Goal: Task Accomplishment & Management: Manage account settings

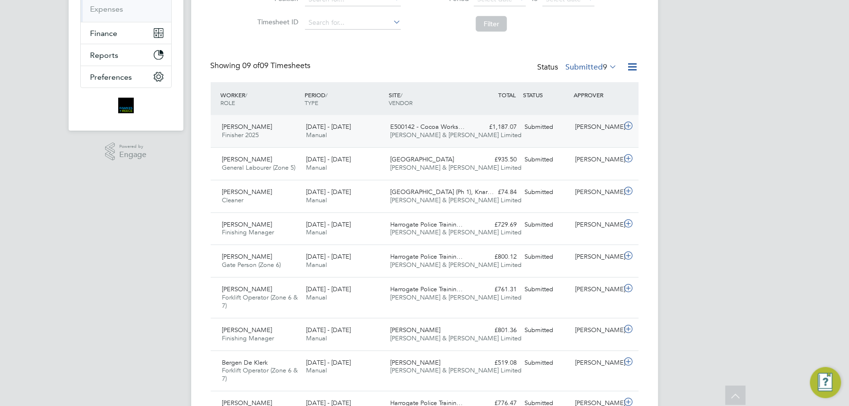
click at [601, 130] on div "[PERSON_NAME]" at bounding box center [596, 127] width 51 height 16
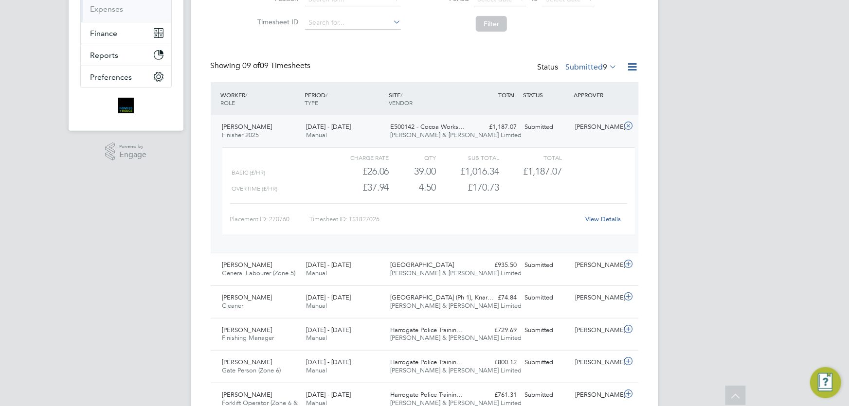
click at [603, 219] on link "View Details" at bounding box center [602, 219] width 35 height 8
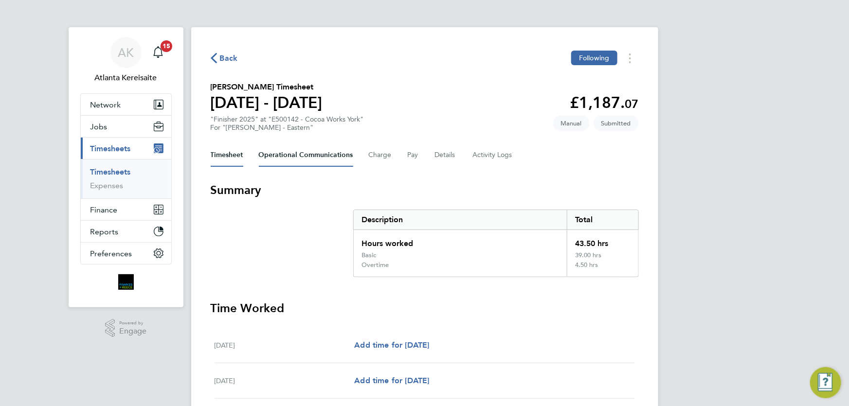
click at [314, 155] on Communications-tab "Operational Communications" at bounding box center [306, 154] width 94 height 23
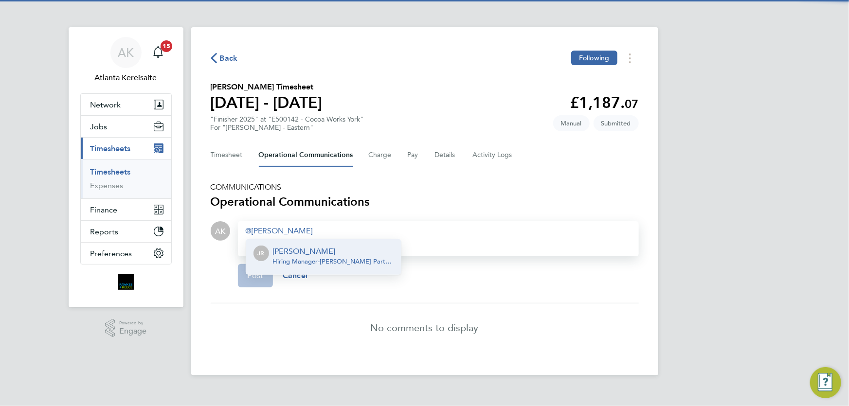
click at [311, 249] on p "[PERSON_NAME]" at bounding box center [333, 252] width 121 height 12
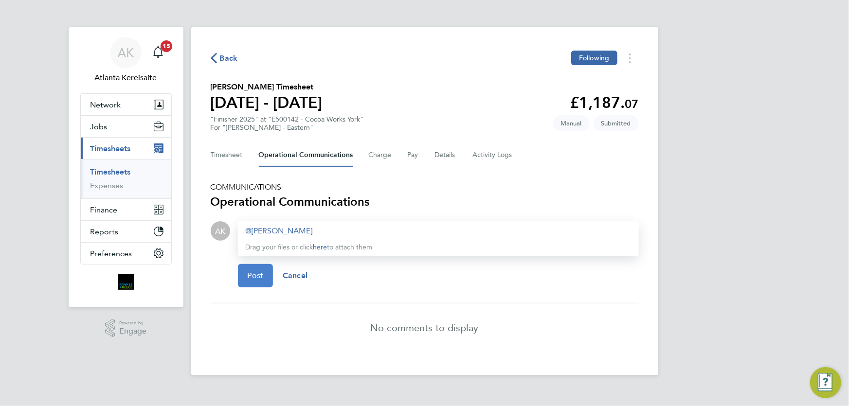
click at [253, 272] on span "Post" at bounding box center [256, 276] width 16 height 10
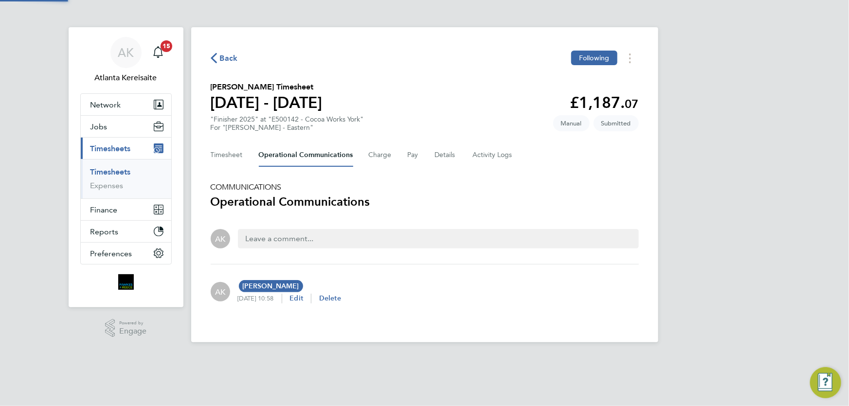
click at [228, 58] on span "Back" at bounding box center [229, 59] width 18 height 12
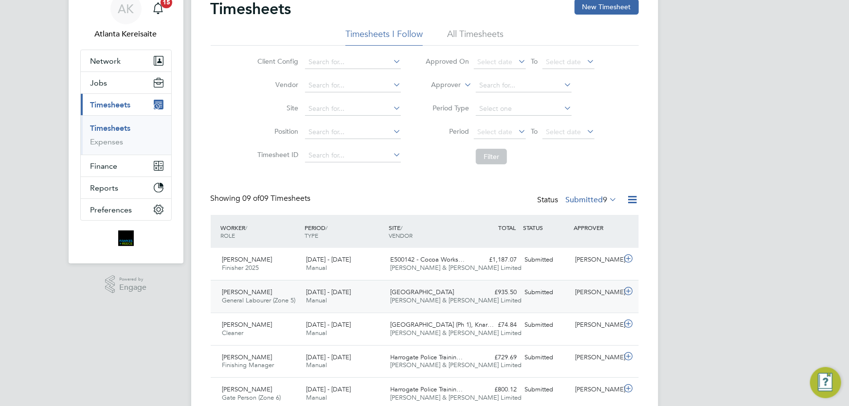
click at [586, 303] on div "Kieran Auld General Labourer (Zone 5) 15 - 21 Sep 2025 15 - 21 Sep 2025 Manual …" at bounding box center [425, 296] width 428 height 33
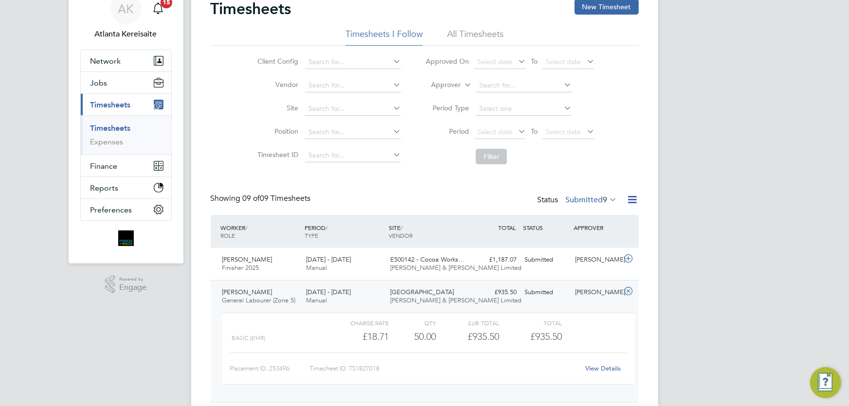
click at [605, 366] on link "View Details" at bounding box center [602, 368] width 35 height 8
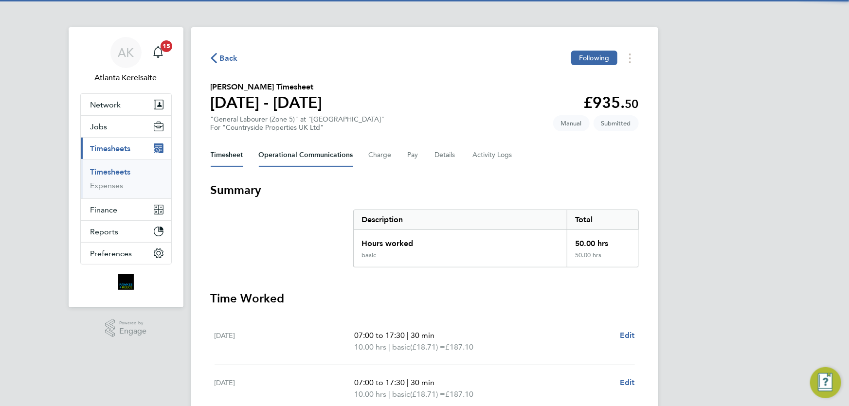
click at [315, 153] on Communications-tab "Operational Communications" at bounding box center [306, 154] width 94 height 23
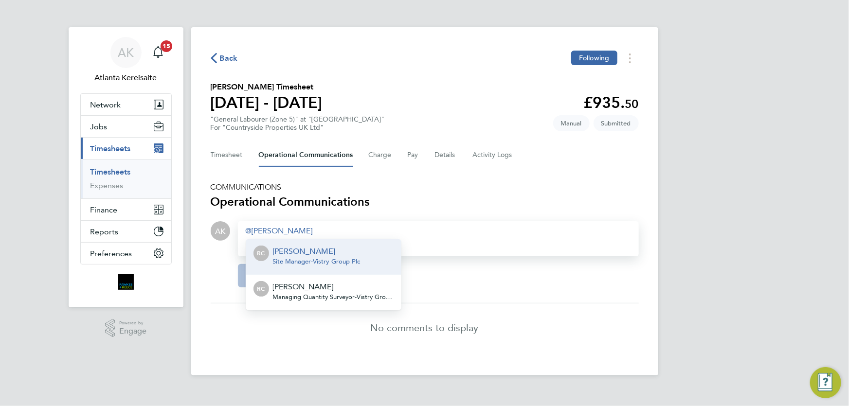
click at [330, 263] on span "Site Manager - Vistry Group Plc" at bounding box center [317, 262] width 88 height 8
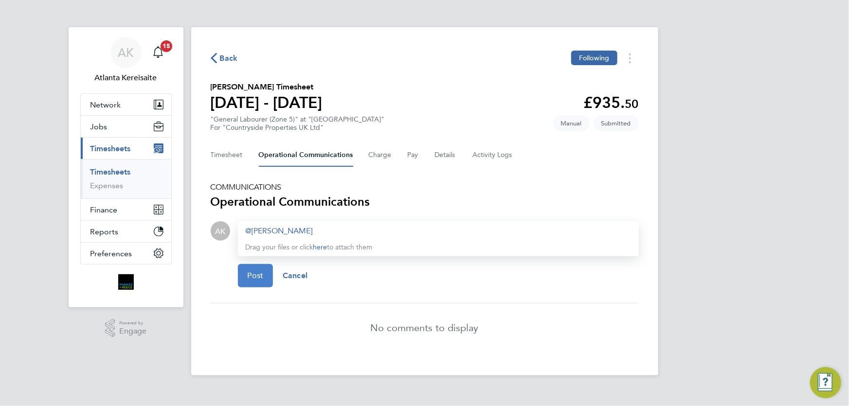
click at [257, 275] on span "Post" at bounding box center [256, 276] width 16 height 10
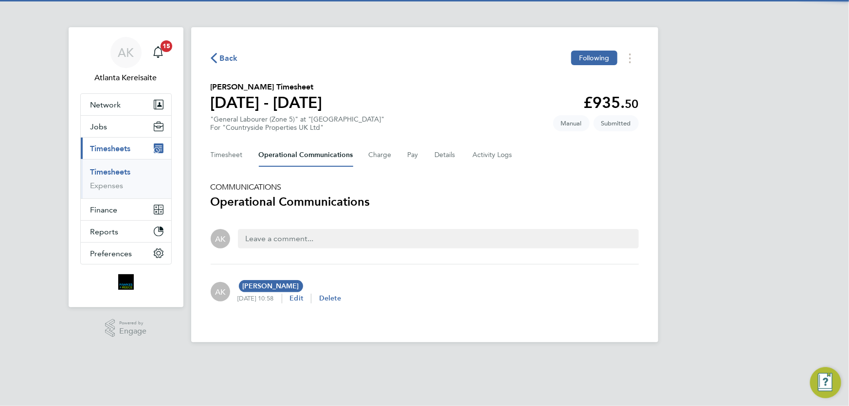
click at [221, 58] on span "Back" at bounding box center [229, 59] width 18 height 12
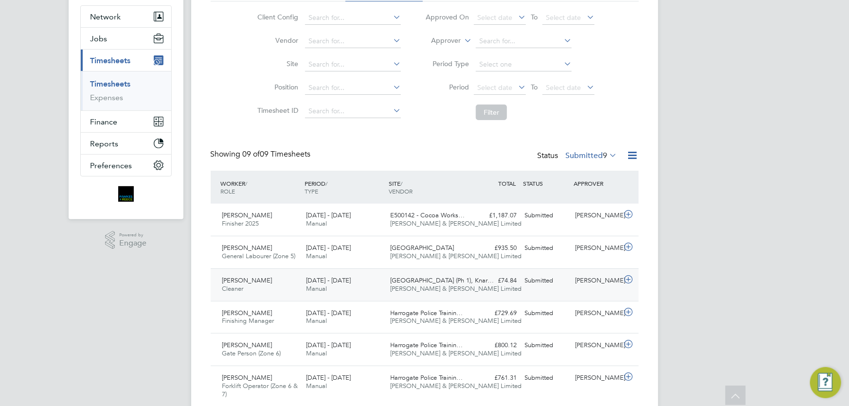
click at [585, 288] on div "John McDermott" at bounding box center [596, 281] width 51 height 16
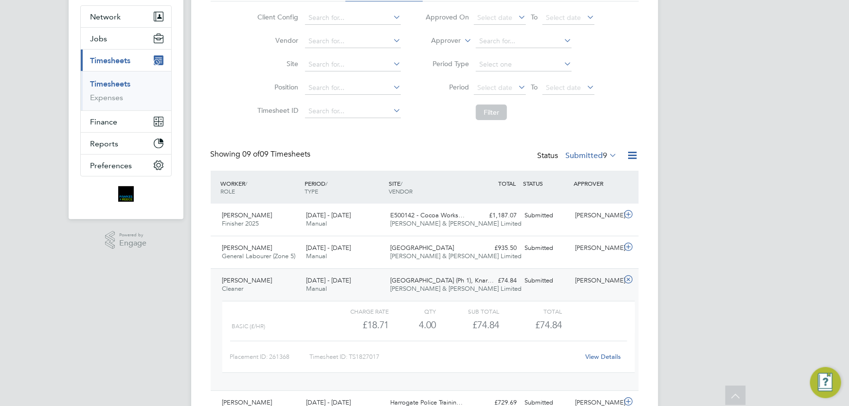
click at [605, 354] on link "View Details" at bounding box center [602, 357] width 35 height 8
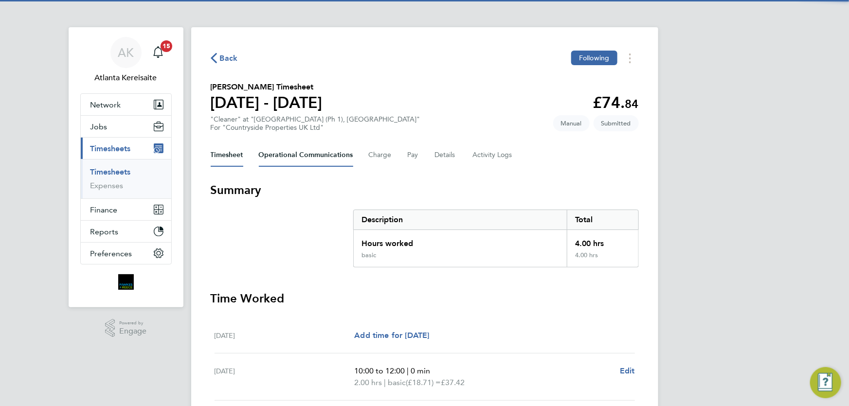
click at [321, 157] on Communications-tab "Operational Communications" at bounding box center [306, 154] width 94 height 23
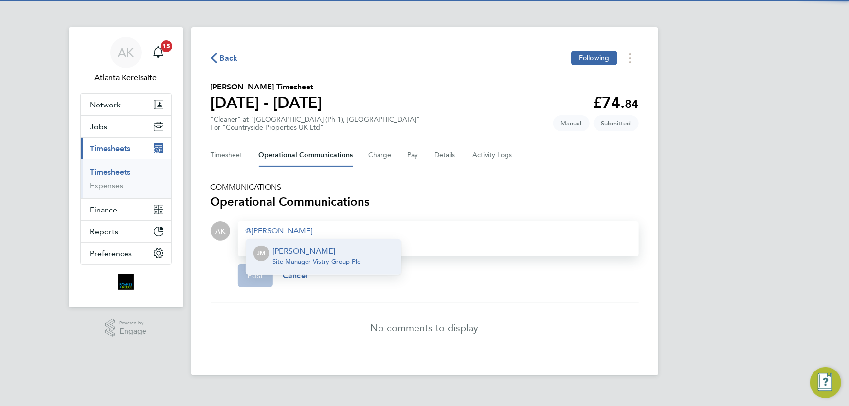
click at [317, 249] on p "John McDermott" at bounding box center [317, 252] width 88 height 12
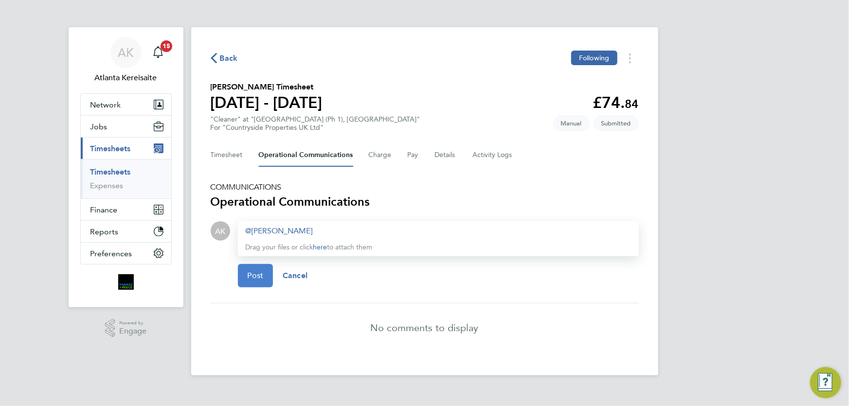
click at [248, 277] on span "Post" at bounding box center [256, 276] width 16 height 10
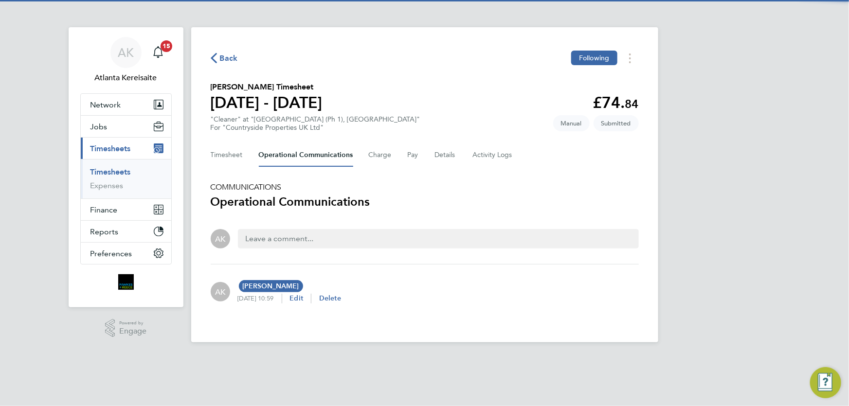
click at [205, 61] on div "Back Following Julian Chukwu's Timesheet 15 - 21 Sept 2025 £74. 84 "Cleaner" at…" at bounding box center [424, 184] width 467 height 315
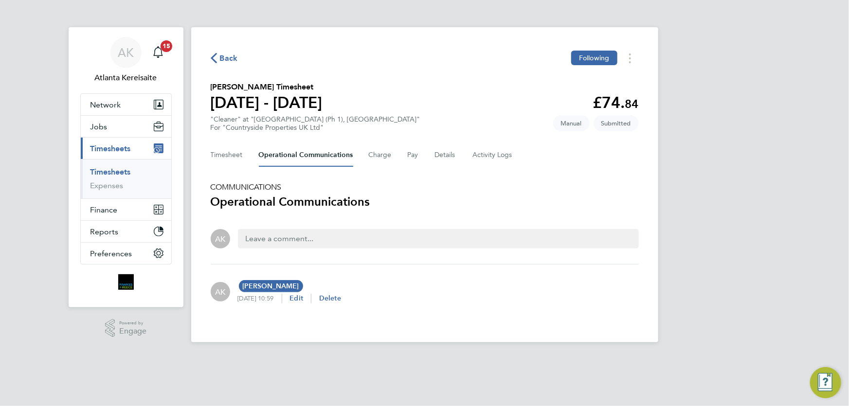
click at [213, 58] on icon "button" at bounding box center [214, 58] width 6 height 10
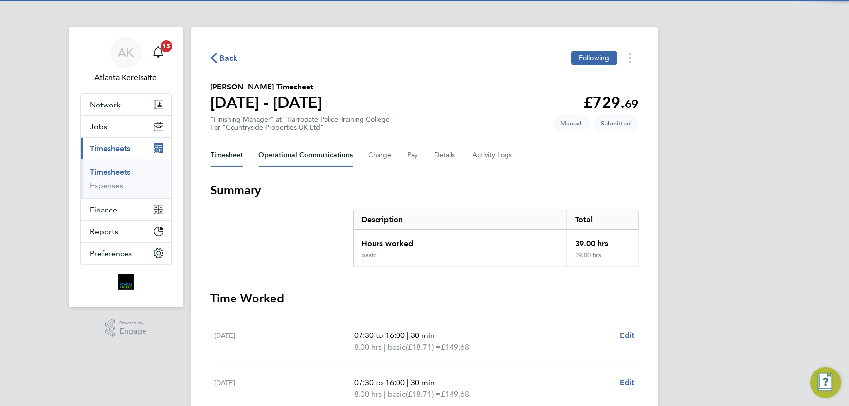
click at [313, 151] on Communications-tab "Operational Communications" at bounding box center [306, 154] width 94 height 23
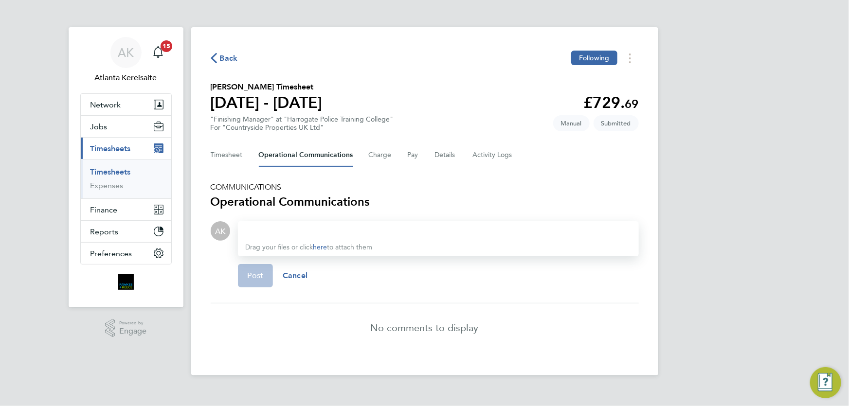
click at [225, 59] on span "Back" at bounding box center [229, 59] width 18 height 12
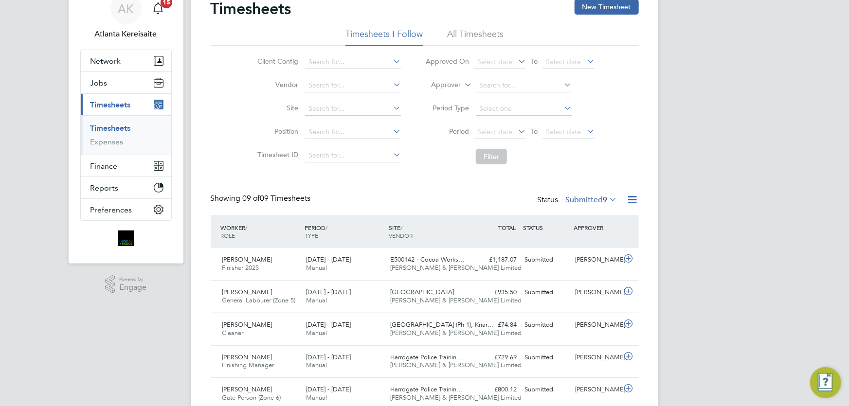
scroll to position [221, 0]
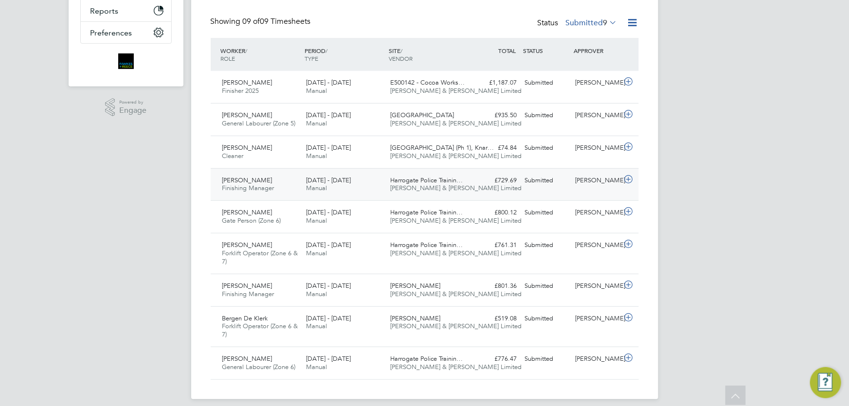
click at [279, 193] on div "Oskar King Finishing Manager 15 - 21 Sep 2025" at bounding box center [260, 185] width 84 height 24
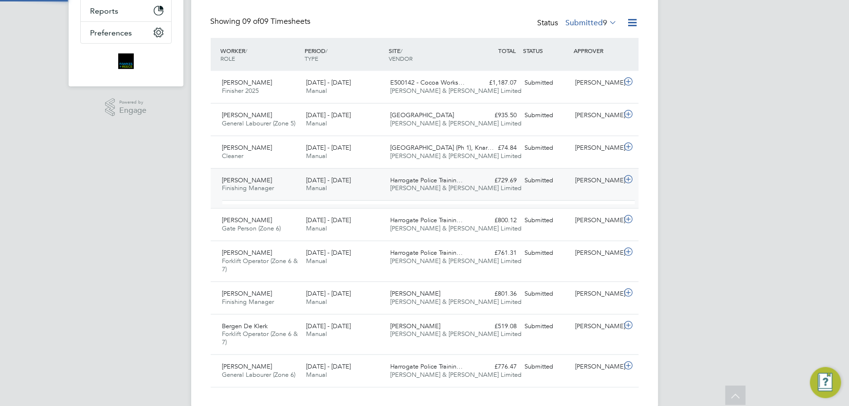
scroll to position [17, 95]
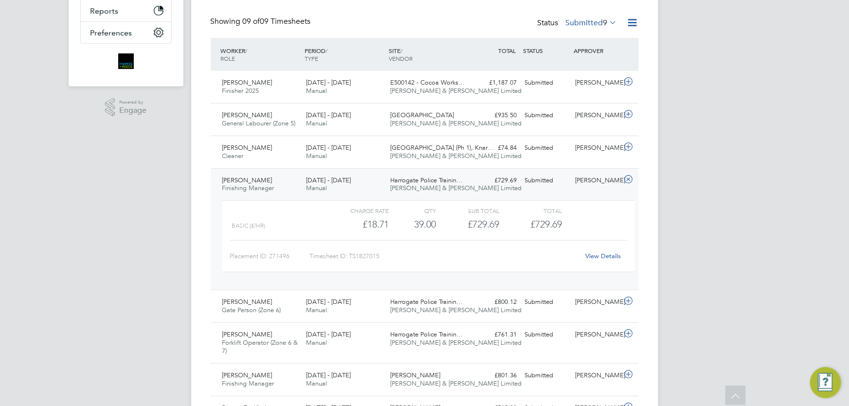
click at [609, 256] on link "View Details" at bounding box center [602, 256] width 35 height 8
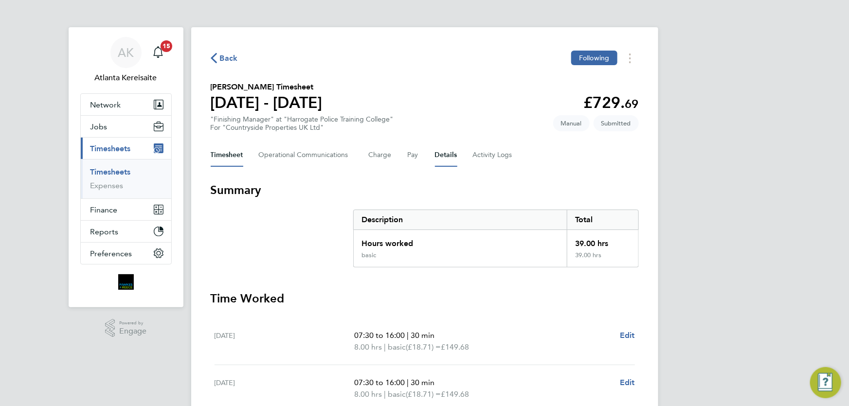
click at [443, 153] on button "Details" at bounding box center [446, 154] width 22 height 23
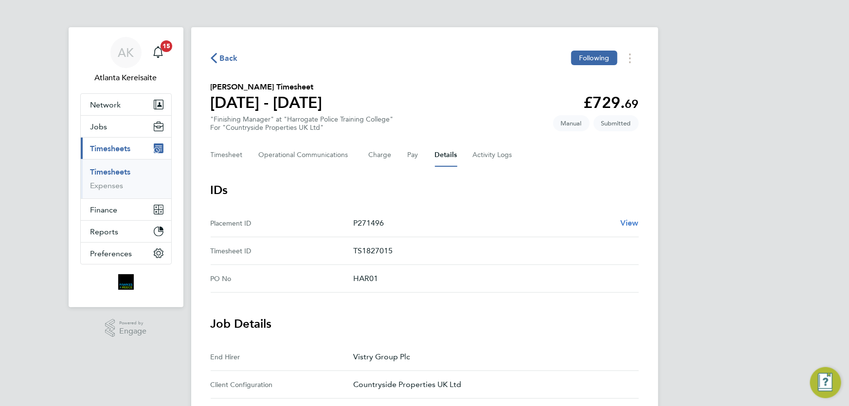
click at [633, 221] on span "View" at bounding box center [629, 222] width 18 height 9
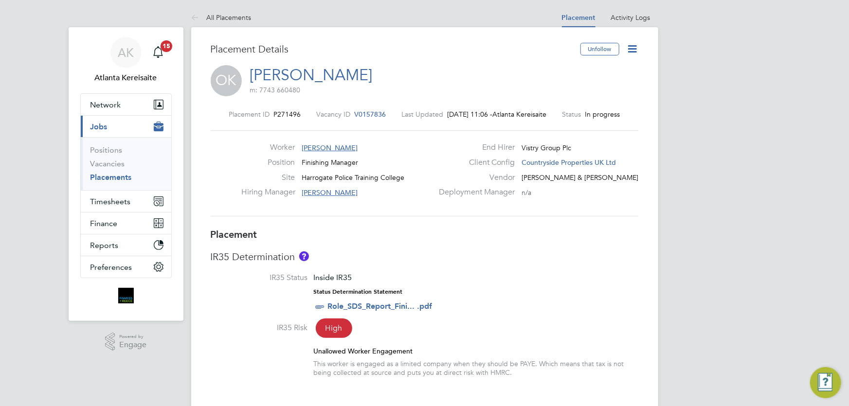
click at [634, 46] on icon at bounding box center [632, 49] width 12 height 12
click at [586, 254] on h3 "IR35 Determination" at bounding box center [425, 256] width 428 height 13
click at [372, 112] on span "V0157836" at bounding box center [371, 114] width 32 height 9
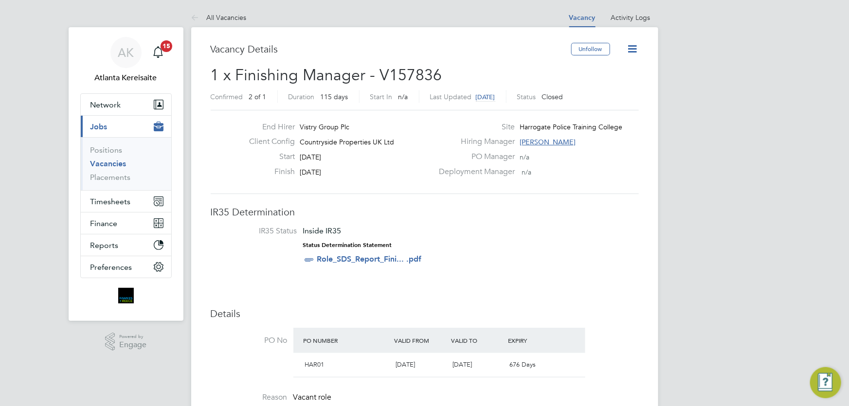
click at [631, 46] on icon at bounding box center [632, 49] width 12 height 12
click at [623, 87] on li "Update Status" at bounding box center [608, 86] width 56 height 14
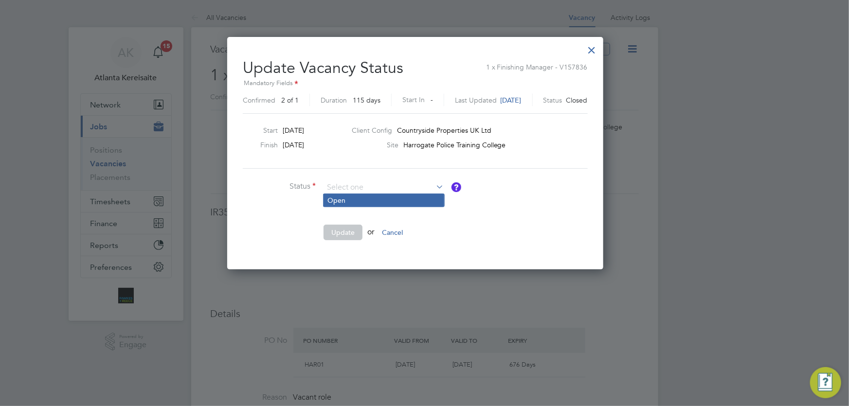
click at [355, 199] on li "Open" at bounding box center [383, 200] width 121 height 13
type input "Open"
click at [341, 230] on button "Update" at bounding box center [342, 233] width 39 height 16
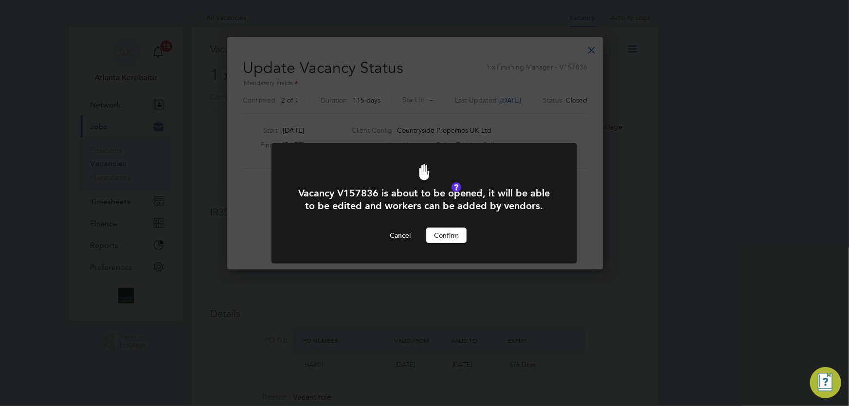
click at [458, 238] on button "Confirm" at bounding box center [446, 236] width 40 height 16
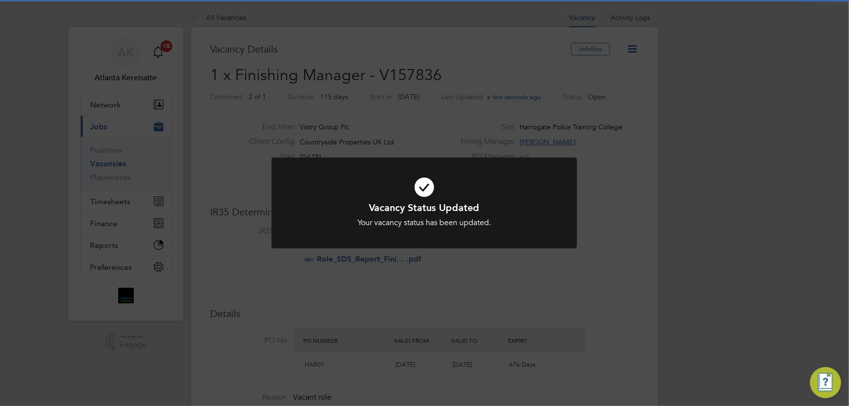
drag, startPoint x: 514, startPoint y: 278, endPoint x: 556, endPoint y: 241, distance: 56.5
click at [515, 277] on div "Vacancy Status Updated Your vacancy status has been updated. Cancel Okay" at bounding box center [424, 203] width 849 height 406
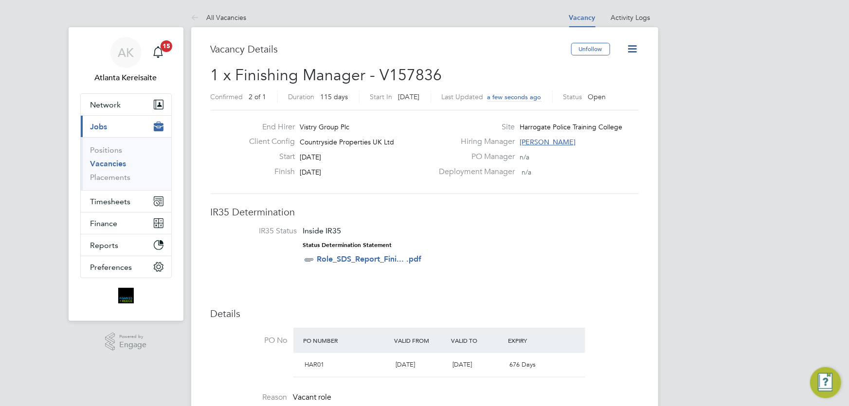
click at [632, 47] on icon at bounding box center [632, 49] width 12 height 12
click at [595, 85] on li "Update Status" at bounding box center [608, 86] width 56 height 14
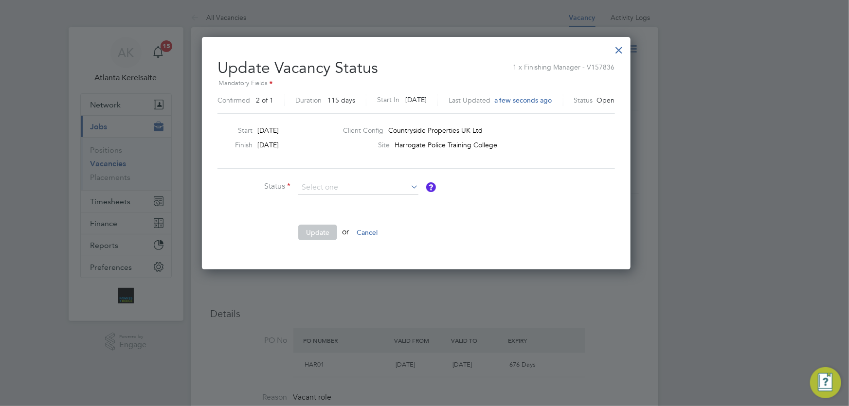
click at [322, 215] on li "Closed" at bounding box center [358, 213] width 121 height 13
type input "Closed"
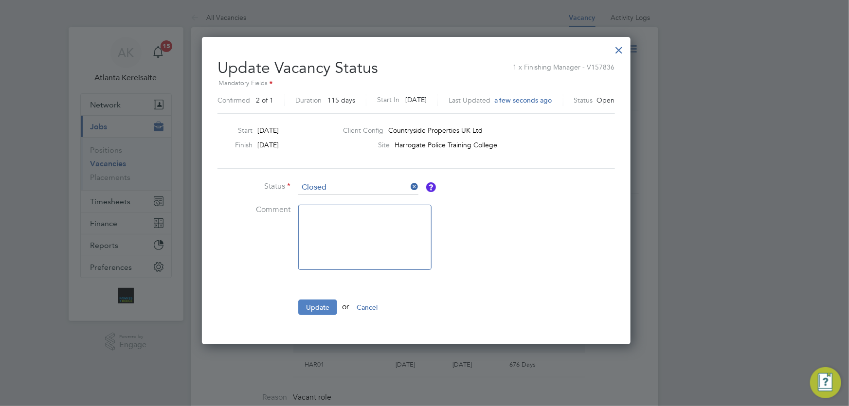
click at [320, 307] on button "Update" at bounding box center [317, 308] width 39 height 16
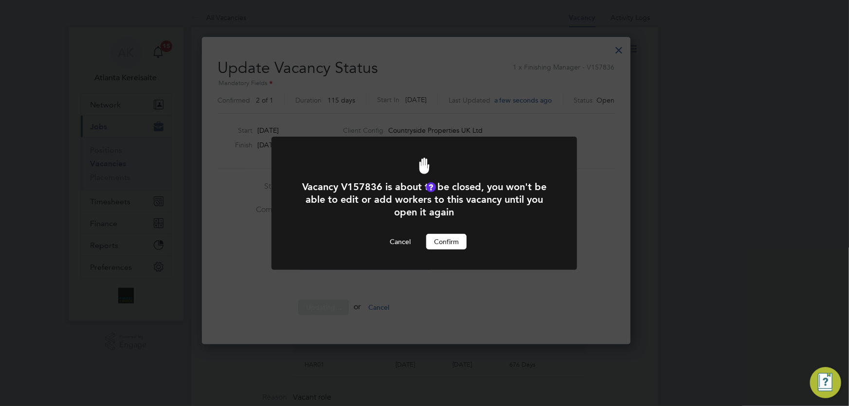
click at [445, 244] on button "Confirm" at bounding box center [446, 242] width 40 height 16
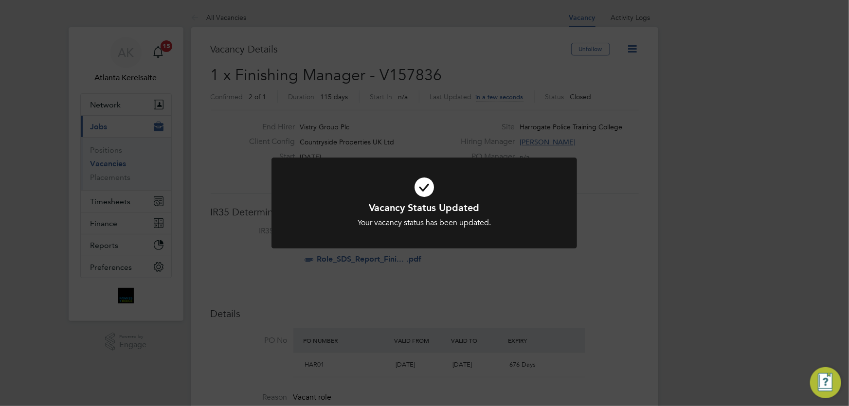
click at [618, 217] on div "Vacancy Status Updated Your vacancy status has been updated. Cancel Okay" at bounding box center [424, 203] width 849 height 406
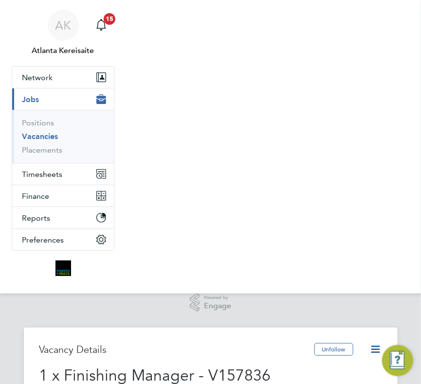
scroll to position [36, 81]
